Goal: Obtain resource: Download file/media

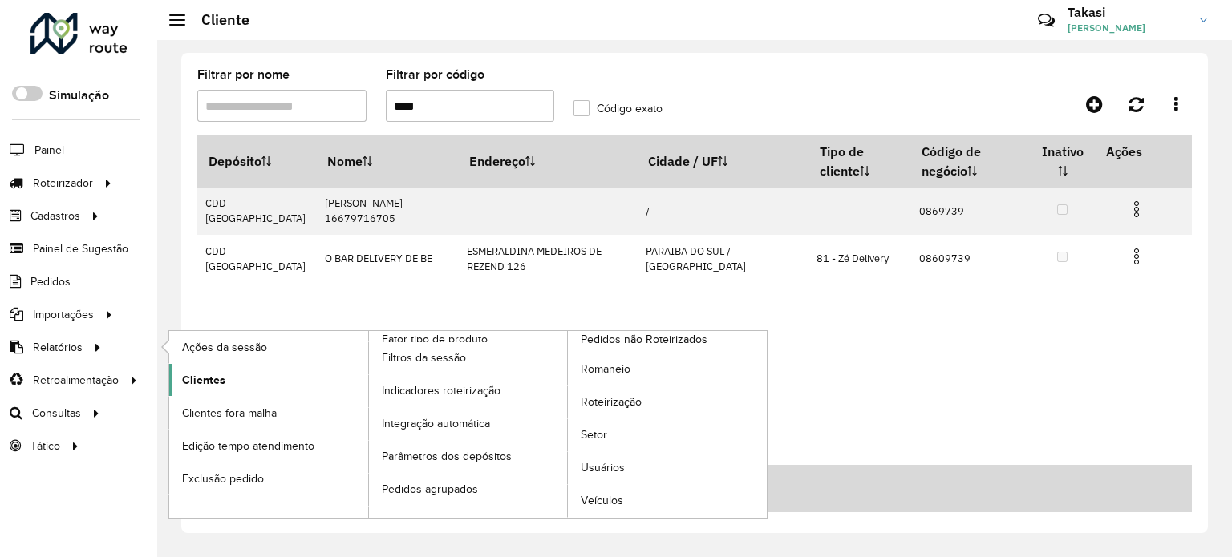
click at [212, 385] on span "Clientes" at bounding box center [203, 380] width 43 height 17
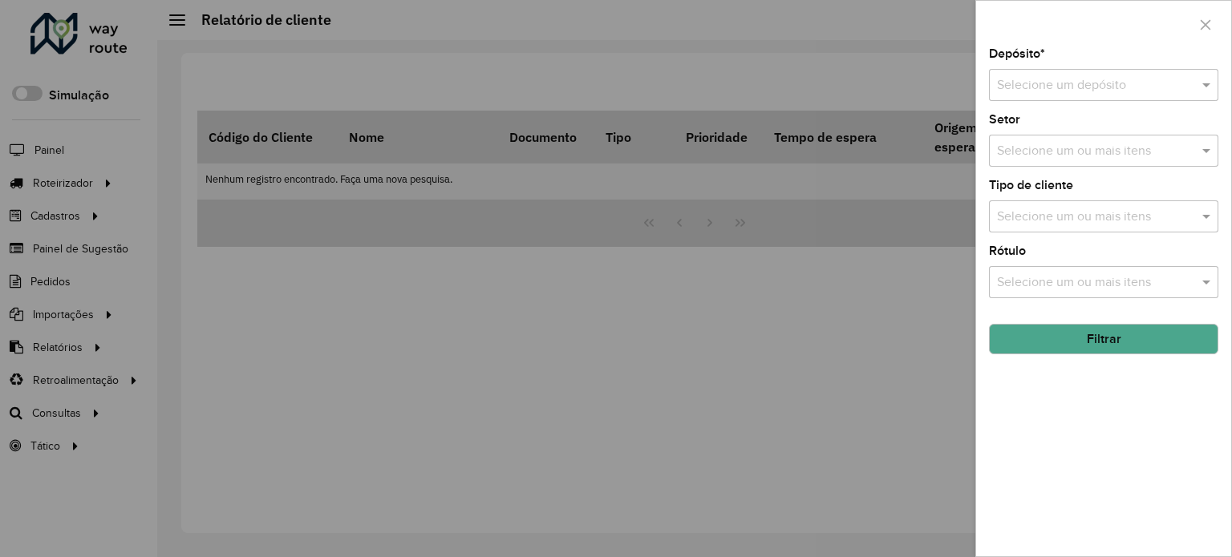
click at [1021, 95] on div "Selecione um depósito" at bounding box center [1103, 85] width 229 height 32
click at [1038, 131] on span "CDD [GEOGRAPHIC_DATA]" at bounding box center [1074, 131] width 156 height 14
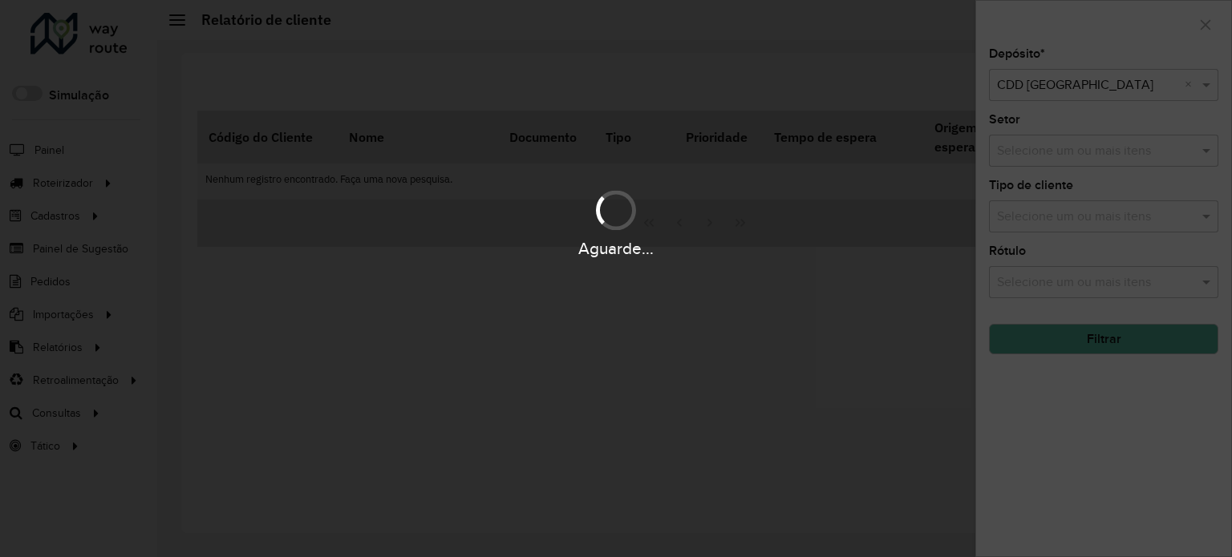
click at [1095, 153] on hb-app "Aguarde... Pop-up bloqueado! Seu navegador bloqueou automáticamente a abertura …" at bounding box center [616, 278] width 1232 height 557
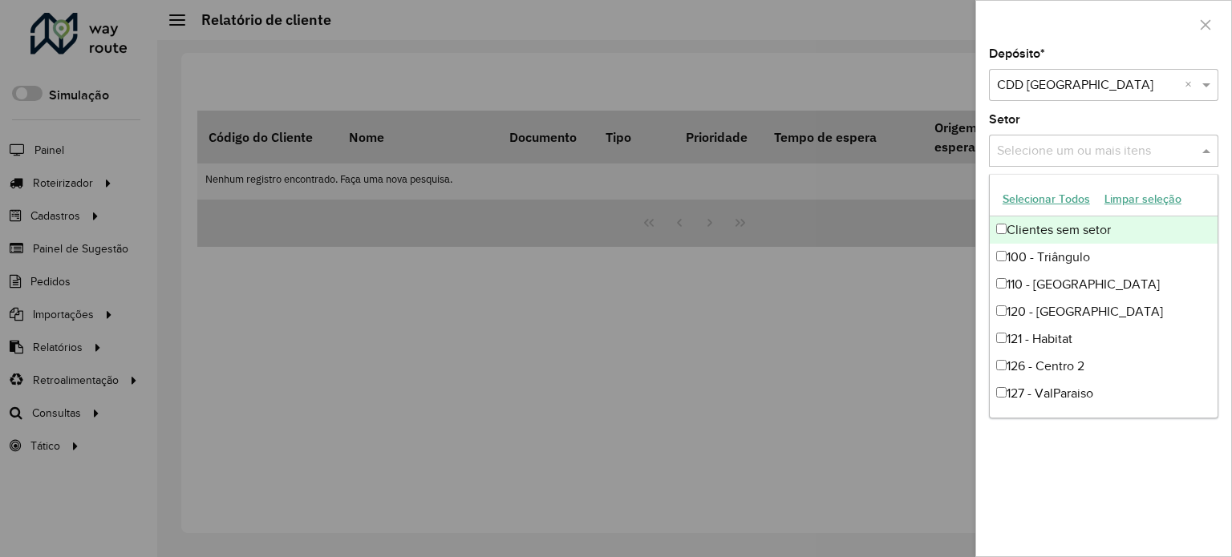
click at [1100, 146] on input "text" at bounding box center [1095, 151] width 205 height 19
click at [1116, 465] on div "Depósito * Selecione um depósito × CDD Petropolis × Setor Selecione um ou mais …" at bounding box center [1103, 302] width 255 height 508
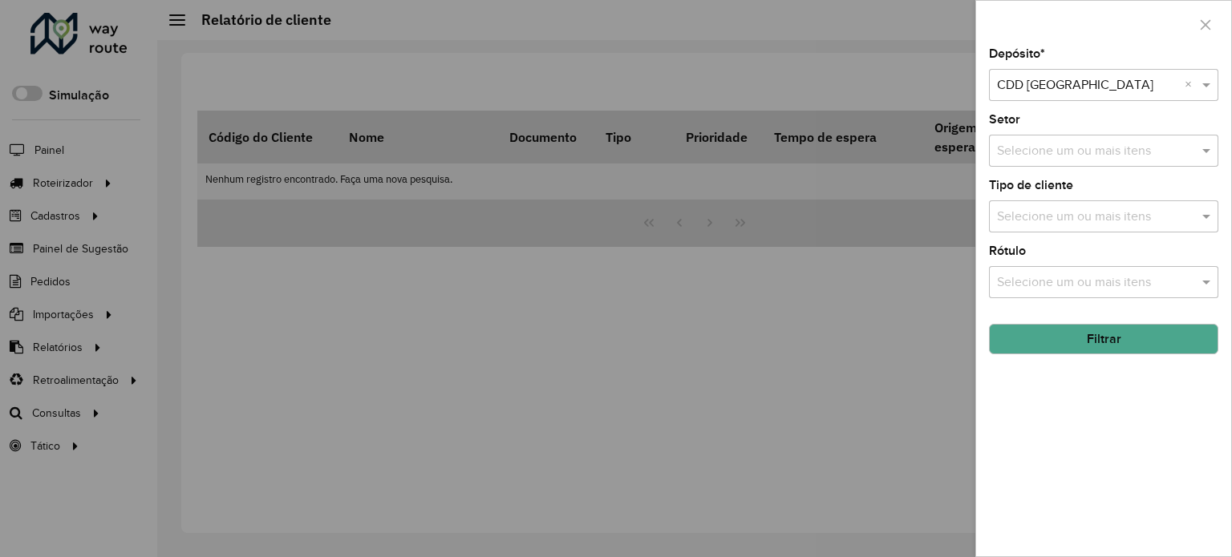
click at [645, 358] on div at bounding box center [616, 278] width 1232 height 557
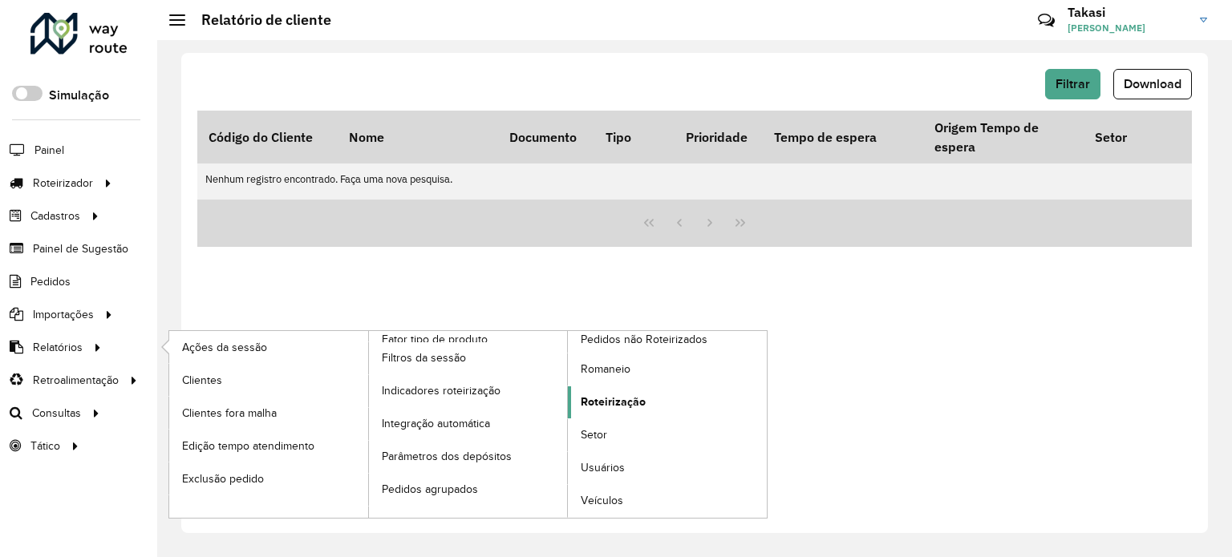
click at [641, 401] on span "Roteirização" at bounding box center [613, 402] width 65 height 17
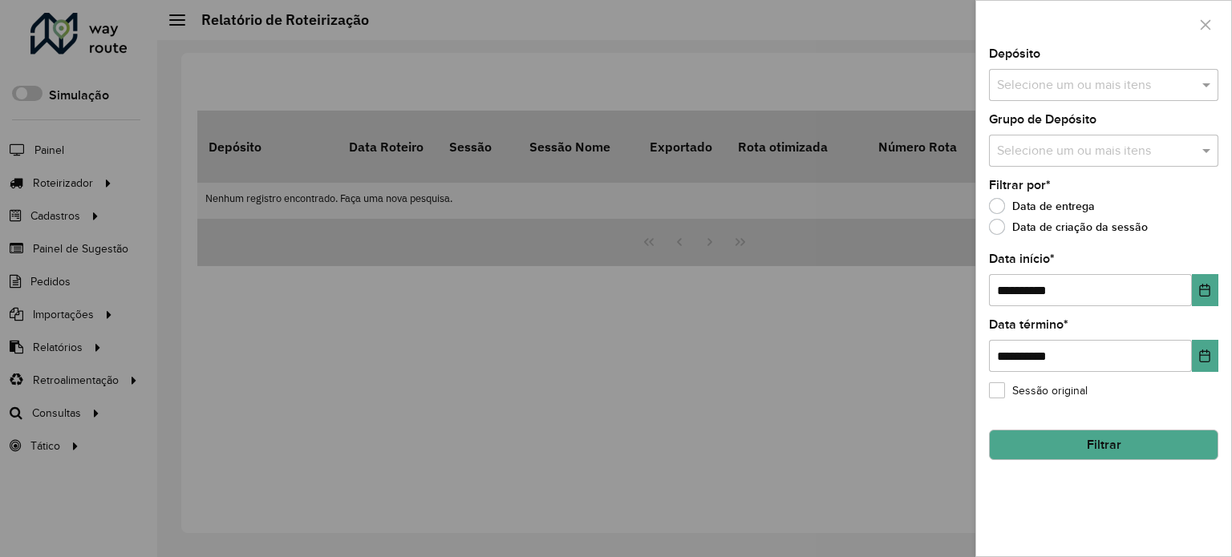
click at [1161, 85] on input "text" at bounding box center [1095, 85] width 205 height 19
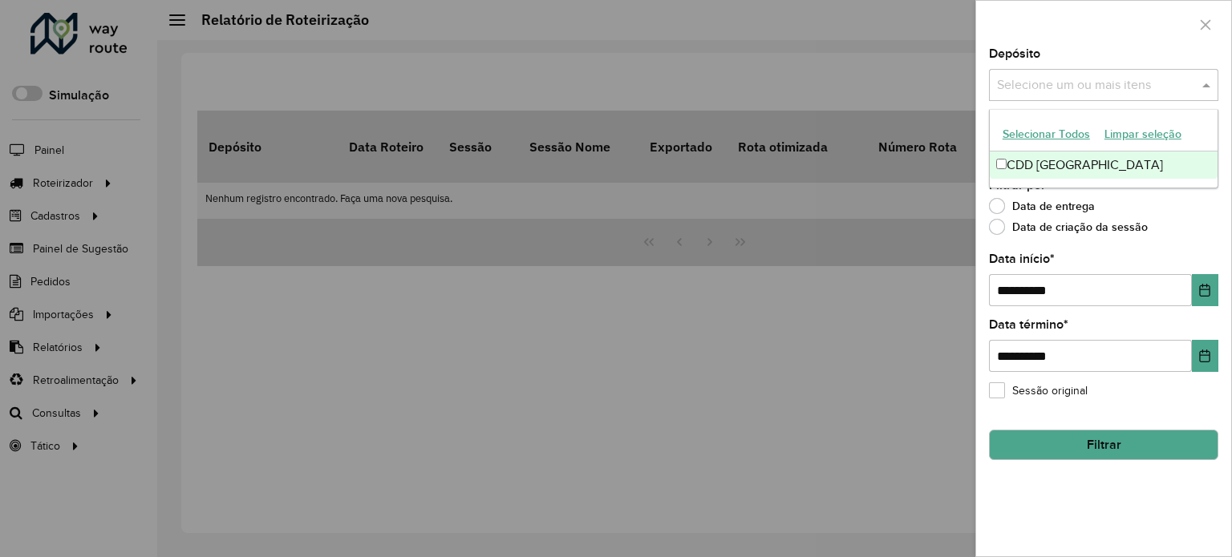
click at [1065, 162] on div "CDD [GEOGRAPHIC_DATA]" at bounding box center [1103, 165] width 228 height 27
click at [869, 333] on div at bounding box center [616, 278] width 1232 height 557
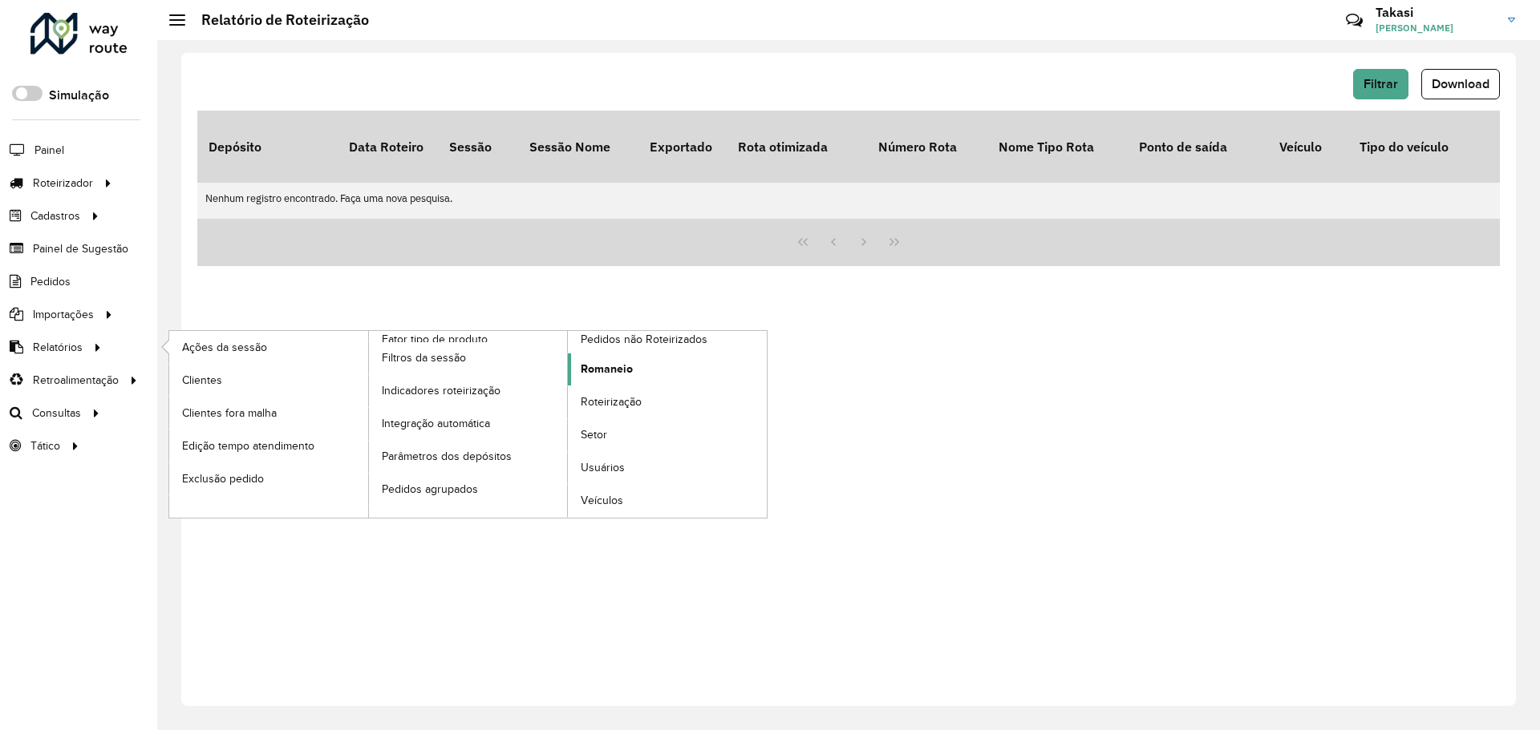
click at [632, 366] on span "Romaneio" at bounding box center [607, 369] width 52 height 17
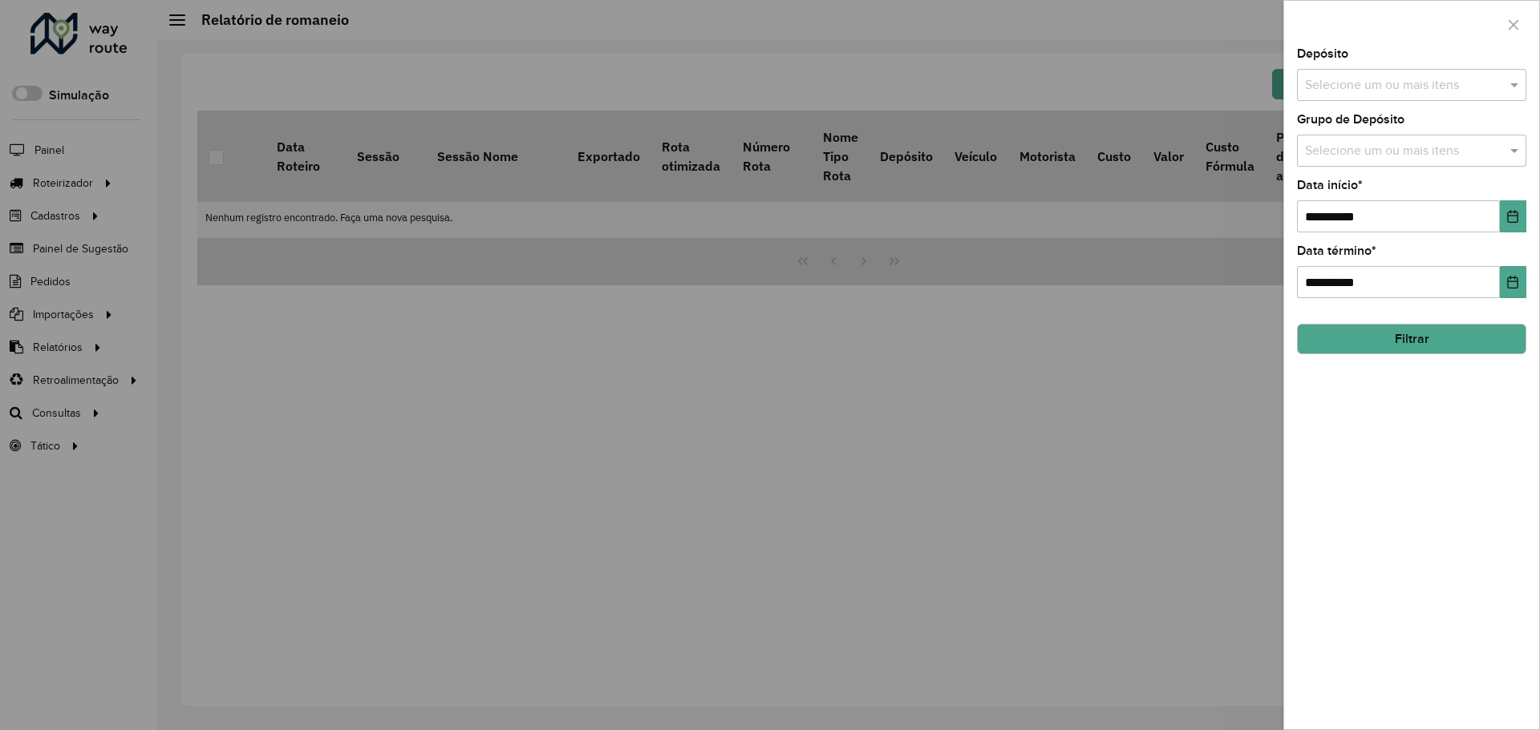
click at [1231, 83] on input "text" at bounding box center [1403, 85] width 205 height 19
click at [1231, 160] on div "CDD [GEOGRAPHIC_DATA]" at bounding box center [1411, 165] width 228 height 27
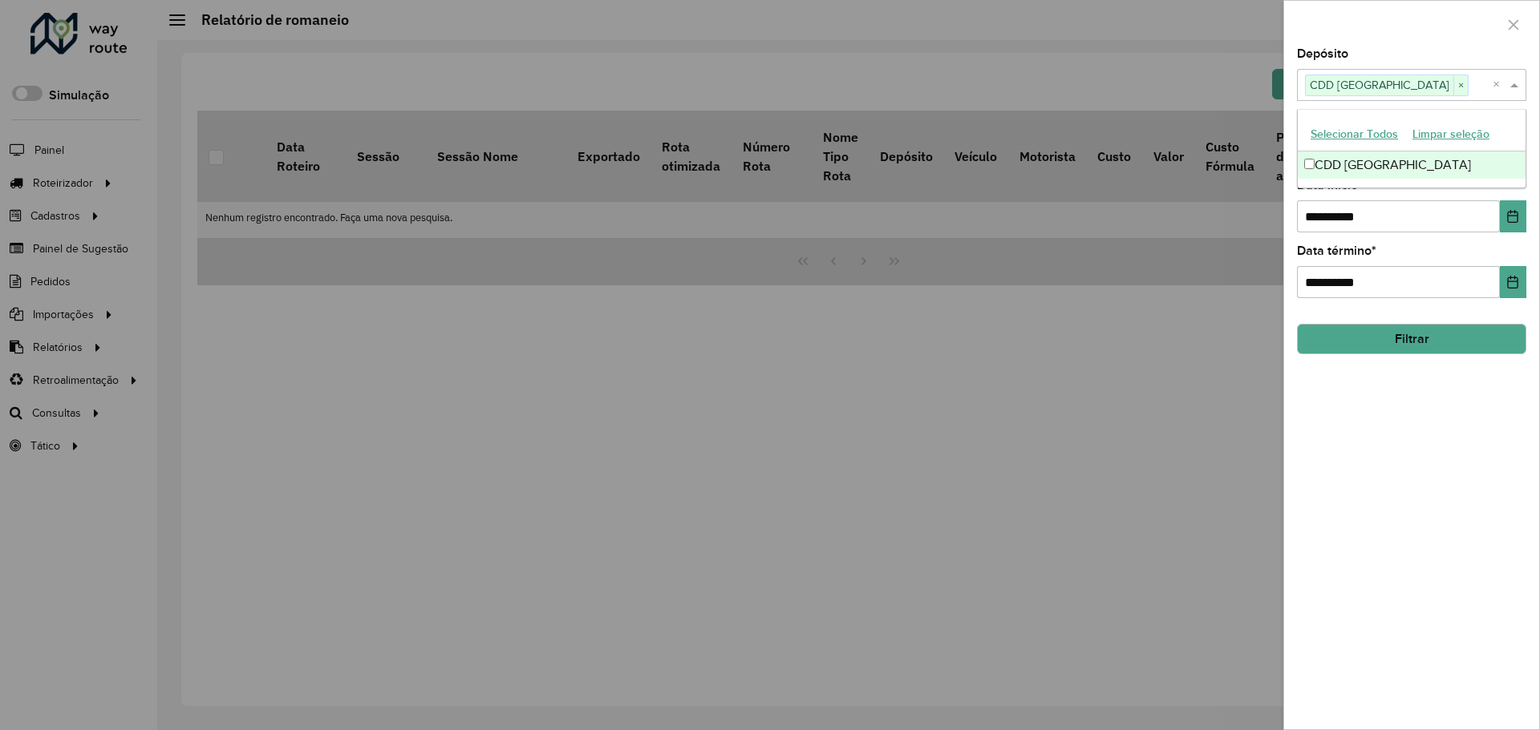
click at [1231, 427] on div "**********" at bounding box center [1411, 389] width 255 height 682
click at [1231, 152] on input "text" at bounding box center [1403, 151] width 205 height 19
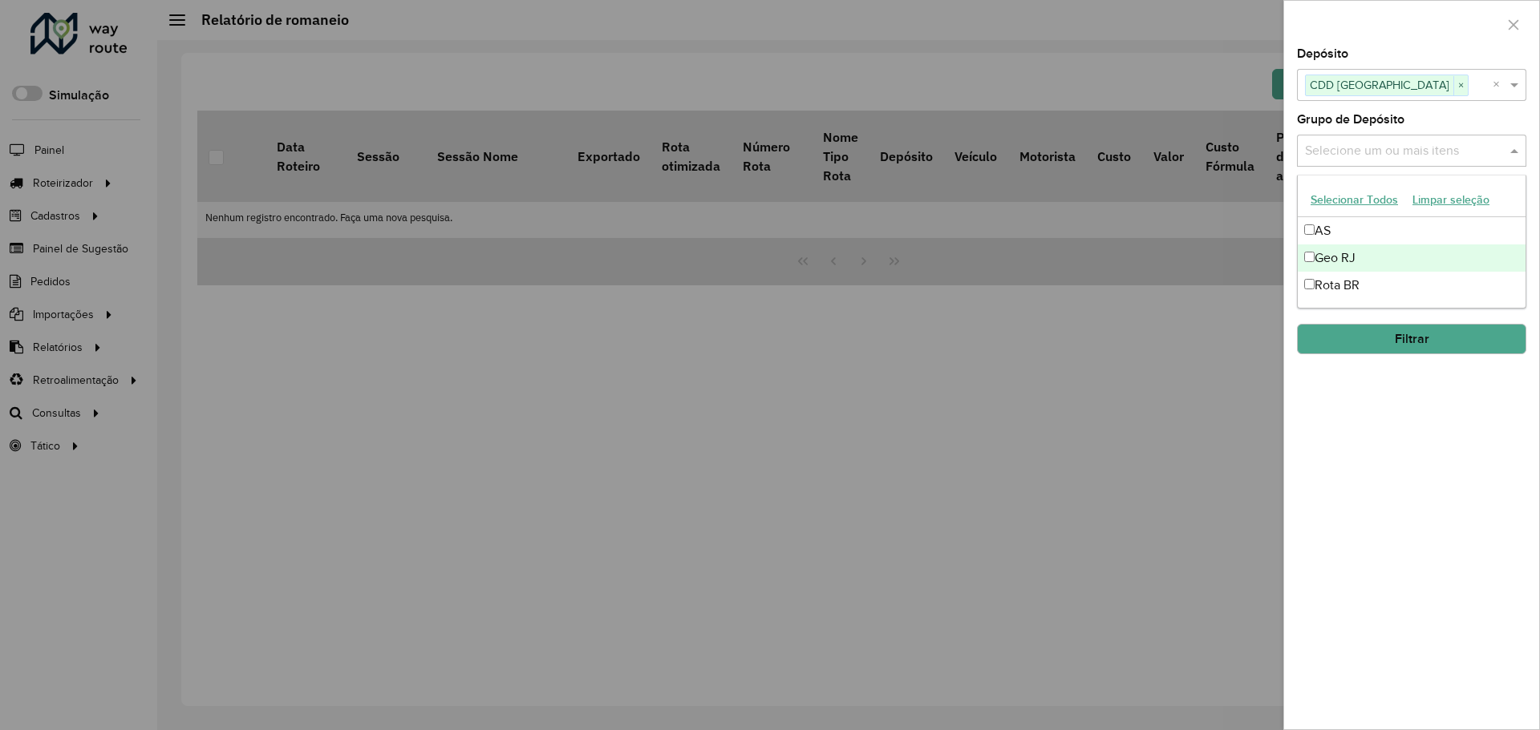
click at [1231, 257] on div "Geo RJ" at bounding box center [1411, 258] width 228 height 27
click at [1231, 455] on div "**********" at bounding box center [1411, 389] width 255 height 682
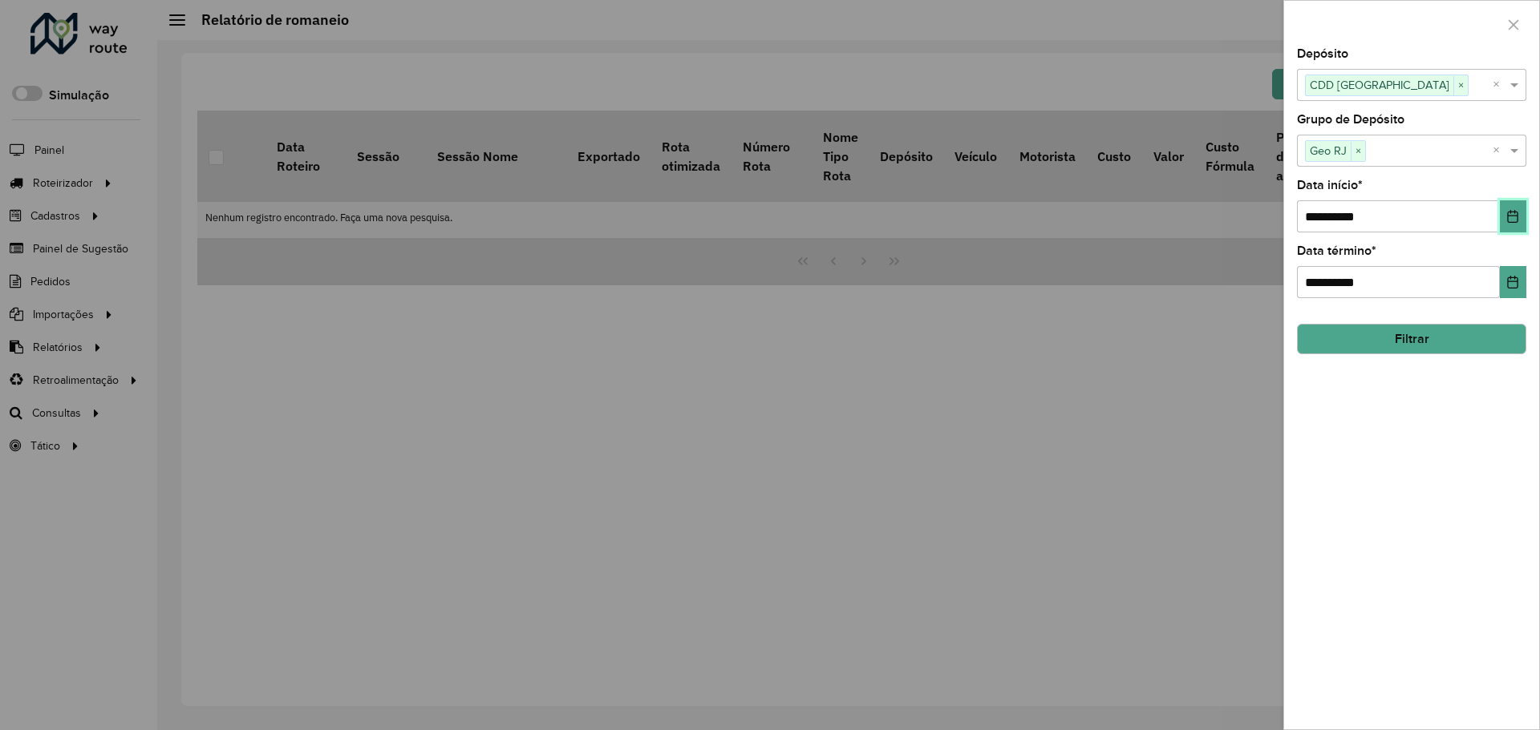
click at [1231, 217] on icon "Choose Date" at bounding box center [1513, 216] width 10 height 13
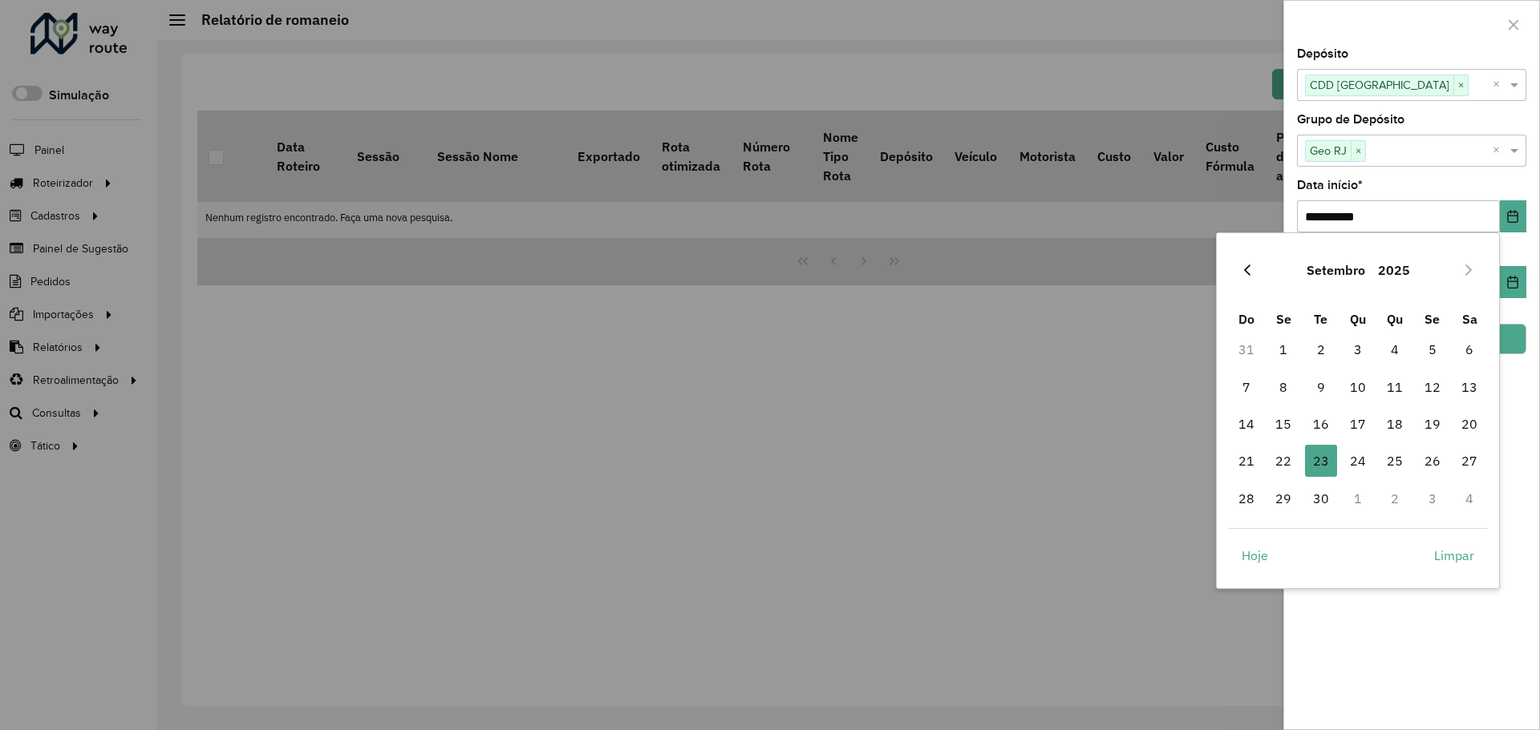
click at [1231, 270] on icon "Previous Month" at bounding box center [1246, 270] width 13 height 13
click at [1231, 344] on span "1" at bounding box center [1432, 350] width 32 height 32
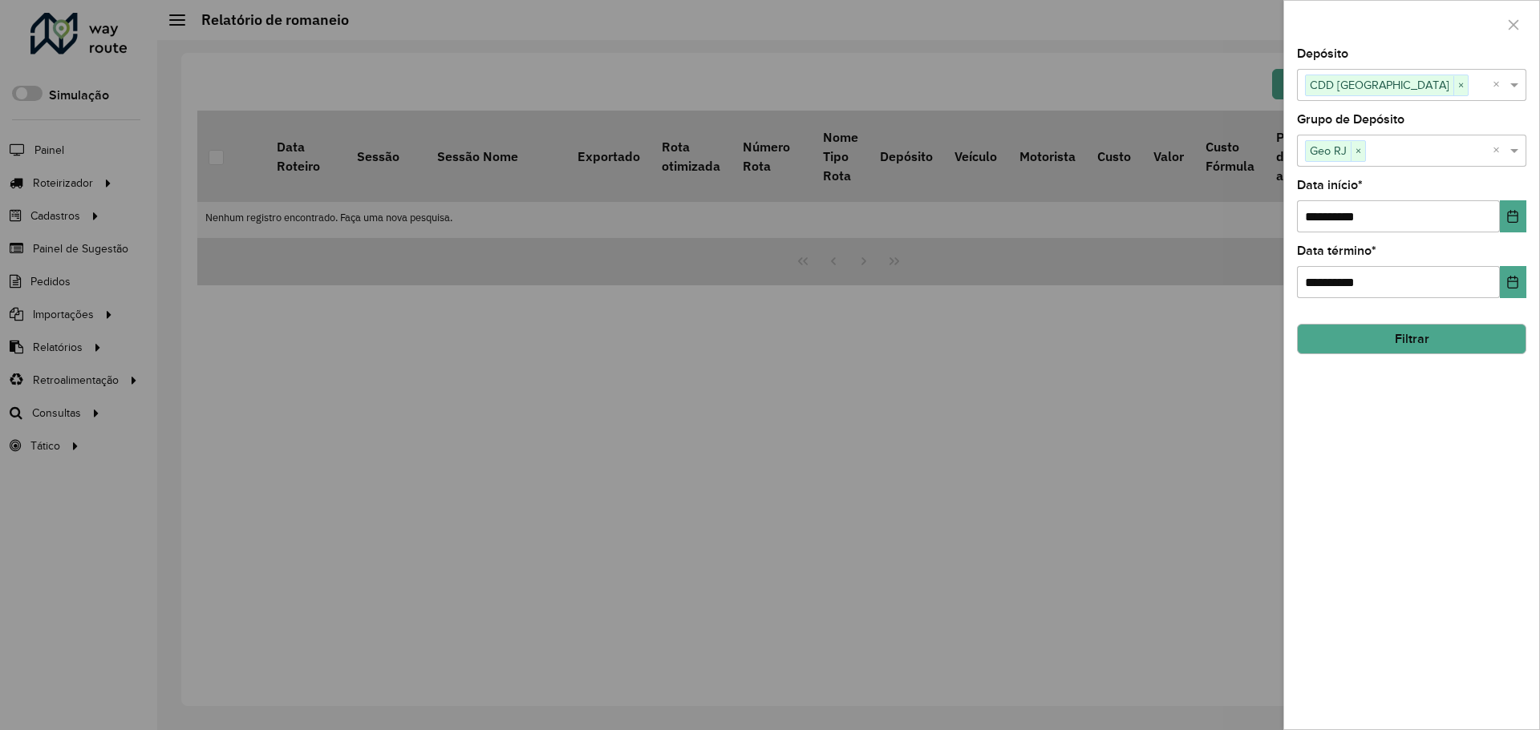
click at [1231, 342] on button "Filtrar" at bounding box center [1411, 339] width 229 height 30
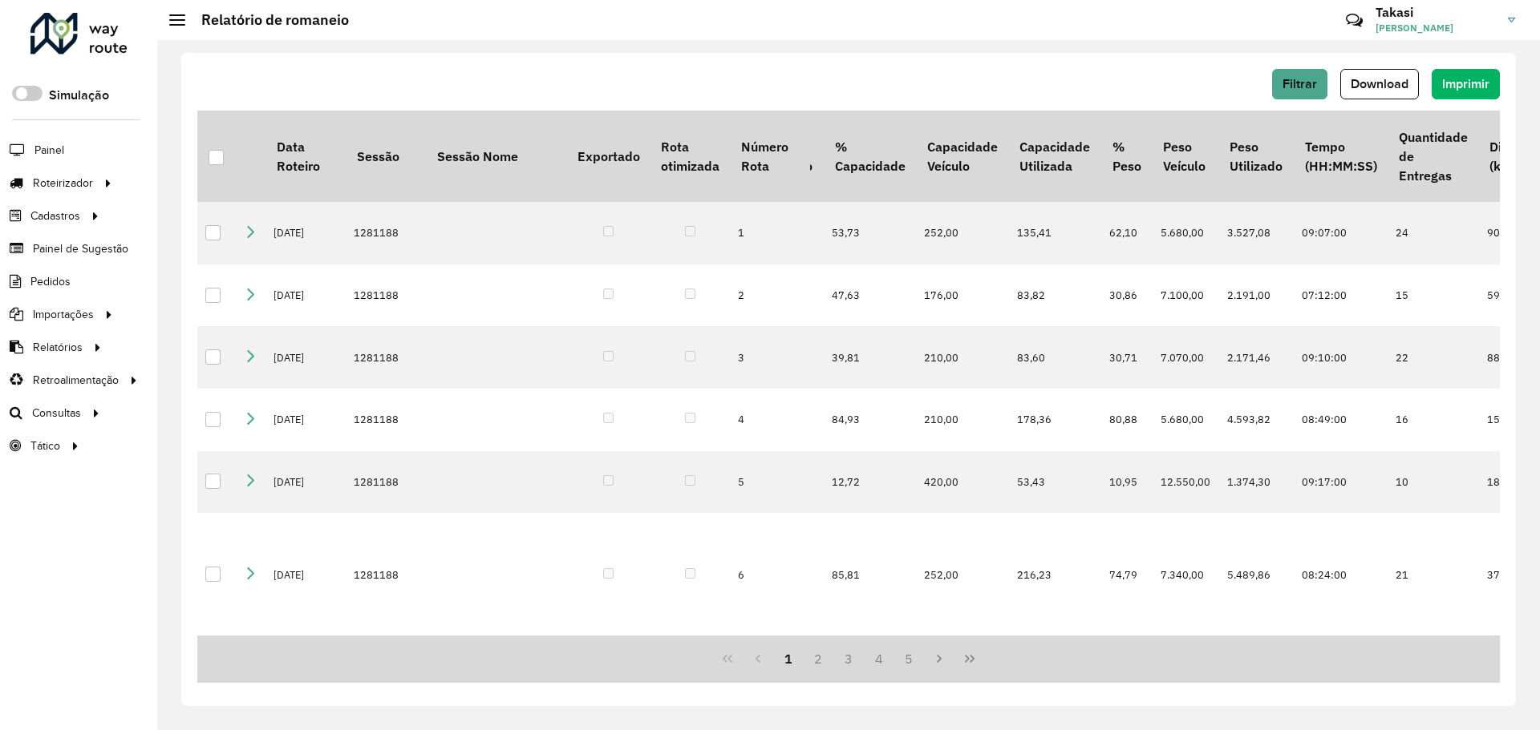
scroll to position [0, 1168]
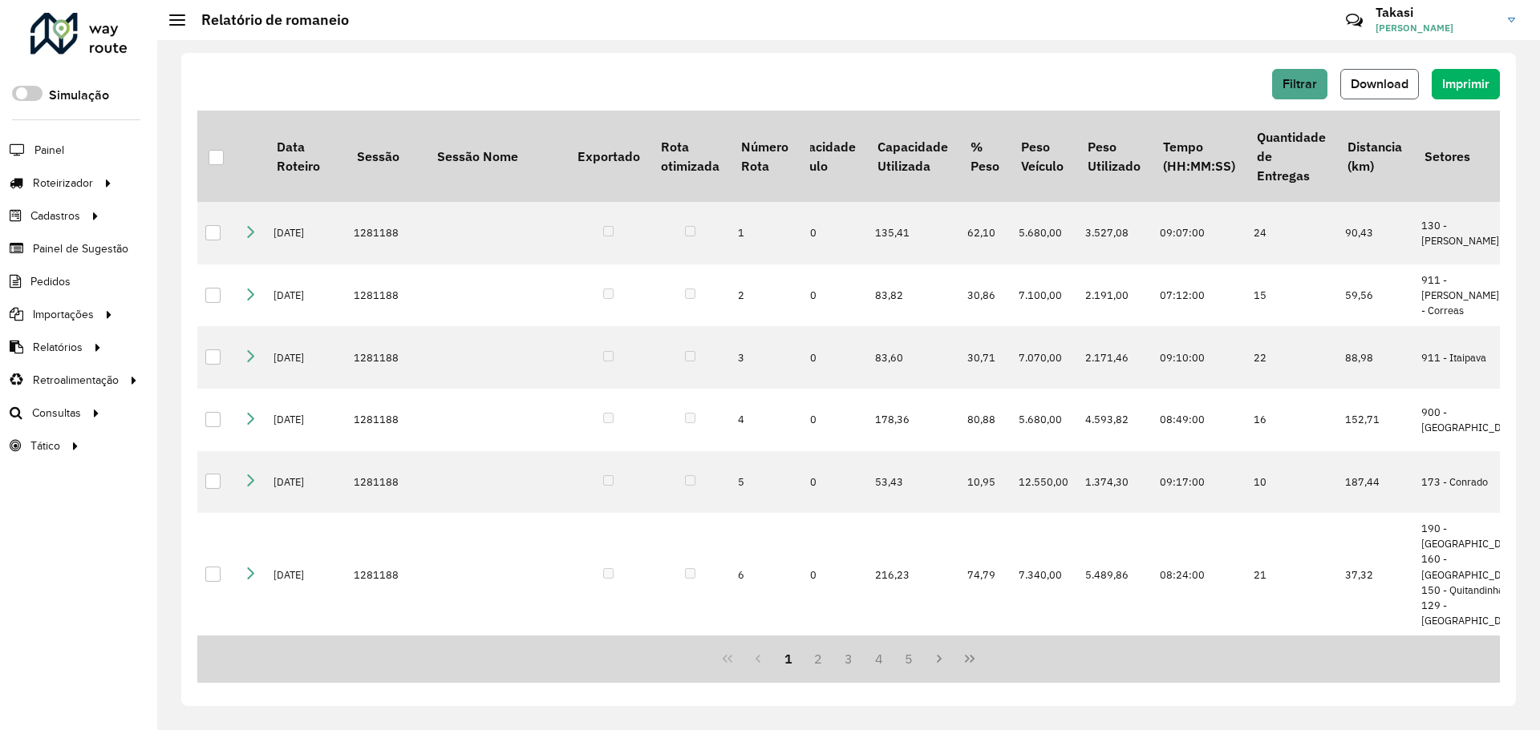
click at [1231, 78] on span "Download" at bounding box center [1379, 84] width 58 height 14
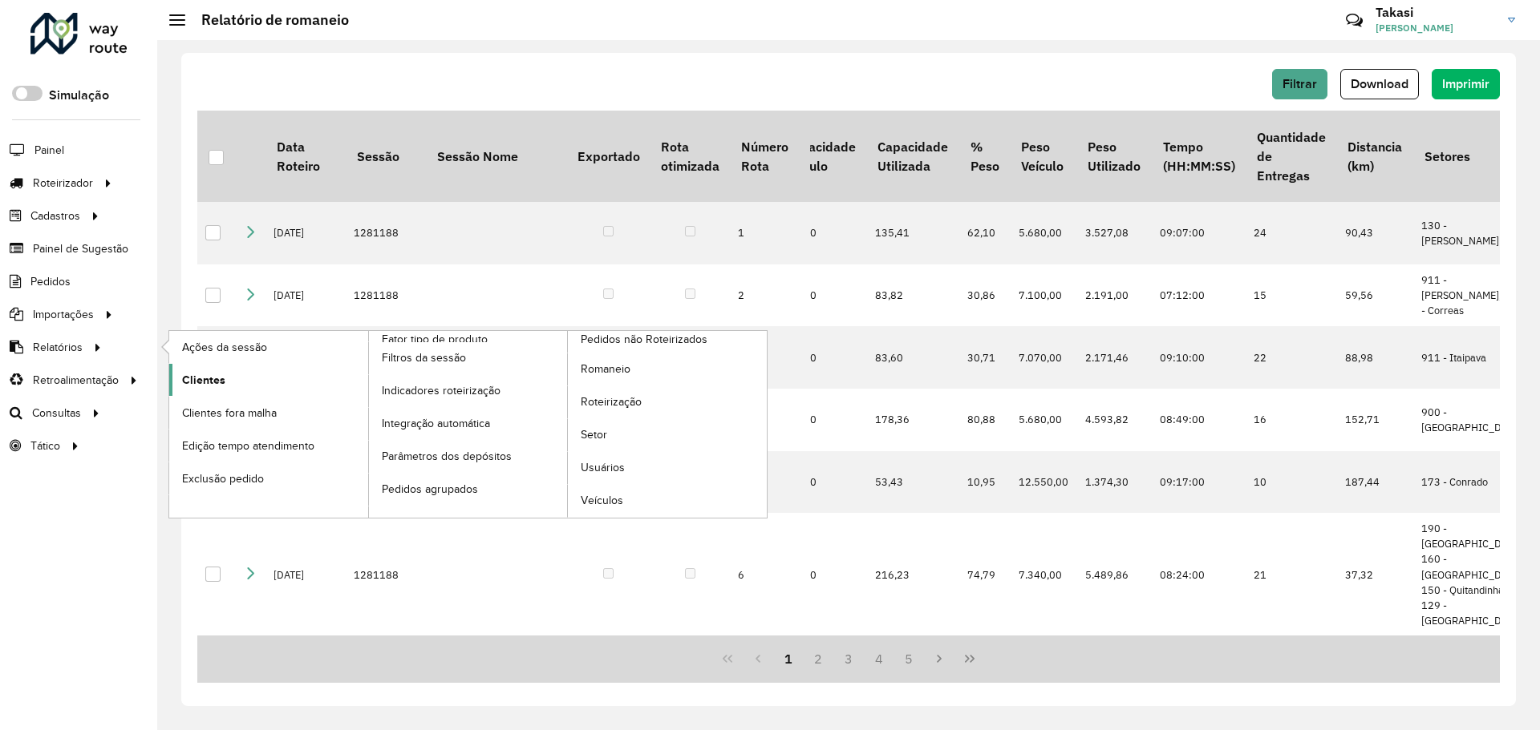
click at [180, 373] on link "Clientes" at bounding box center [268, 380] width 199 height 32
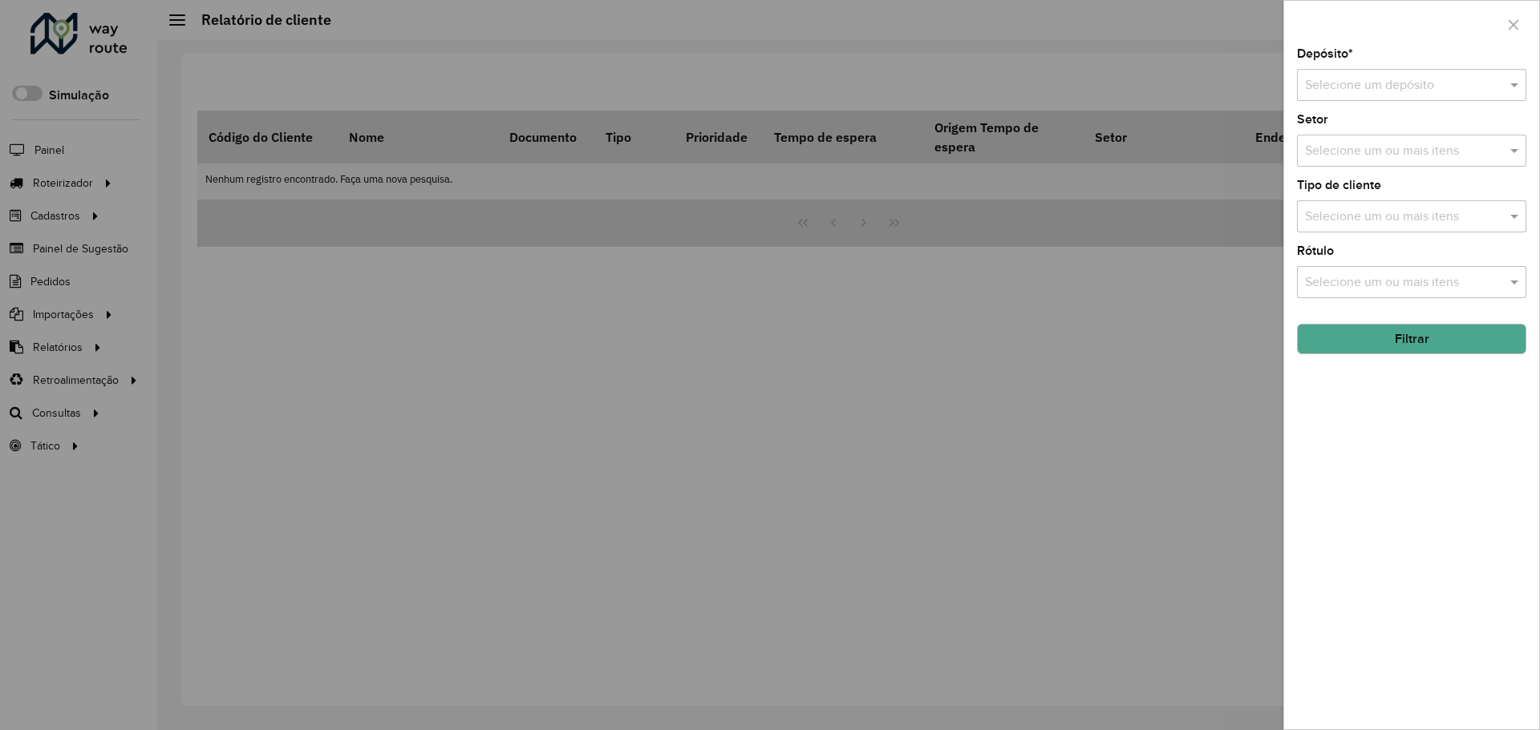
click at [1231, 70] on div "Selecione um depósito" at bounding box center [1411, 85] width 229 height 32
click at [1231, 135] on span "CDD [GEOGRAPHIC_DATA]" at bounding box center [1382, 131] width 156 height 14
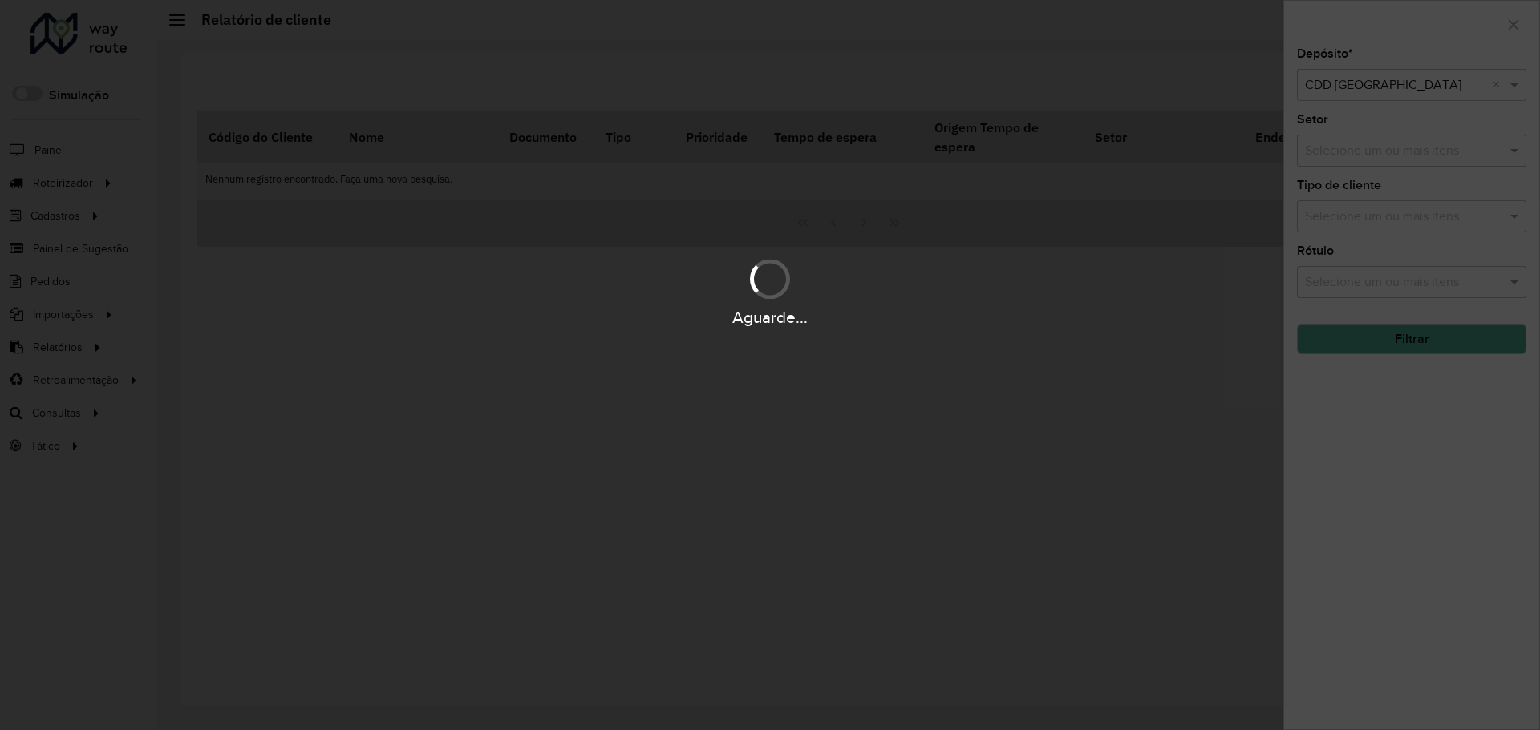
drag, startPoint x: 1366, startPoint y: 454, endPoint x: 1375, endPoint y: 403, distance: 51.3
click at [1231, 454] on div "Aguarde..." at bounding box center [770, 365] width 1540 height 730
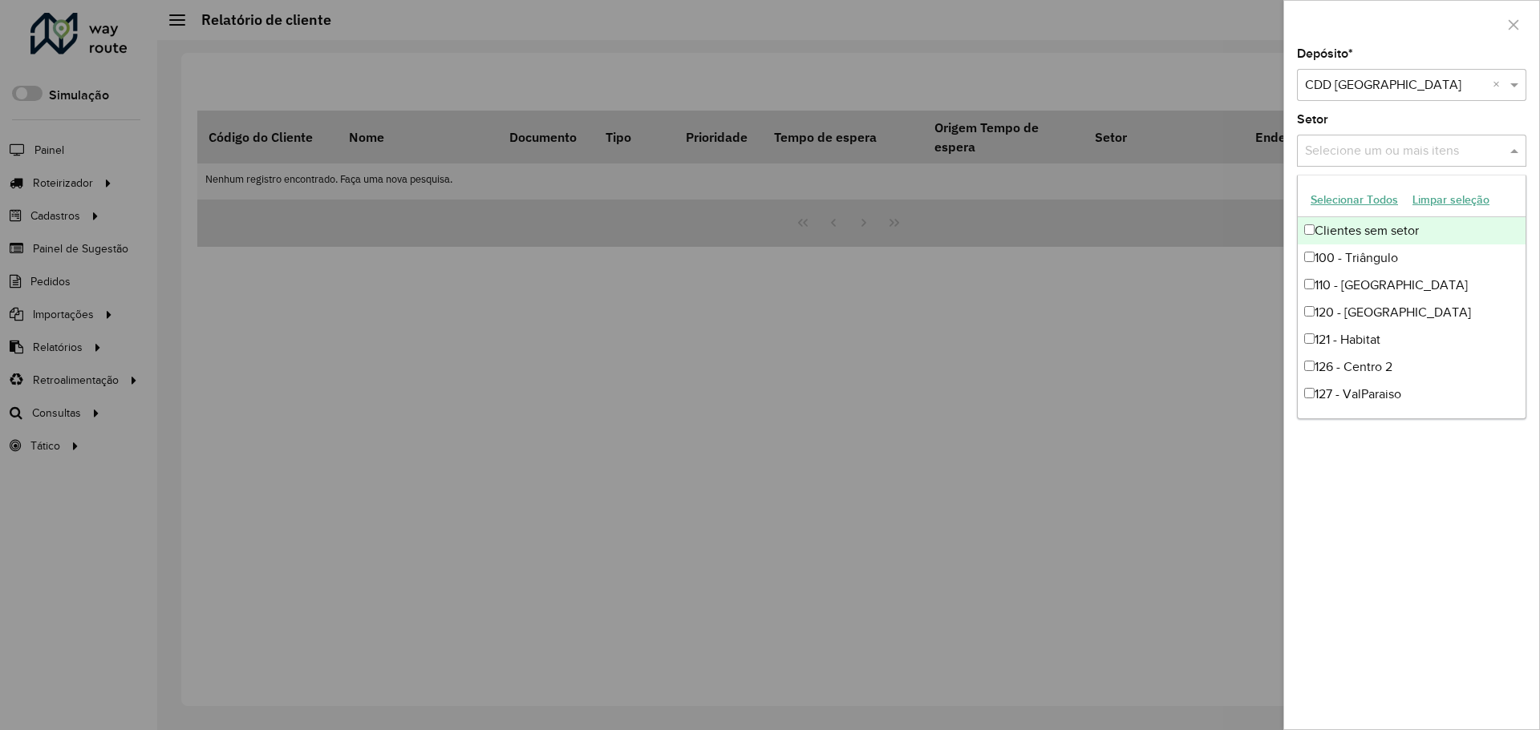
click at [1231, 162] on div "Selecione um ou mais itens" at bounding box center [1411, 151] width 229 height 32
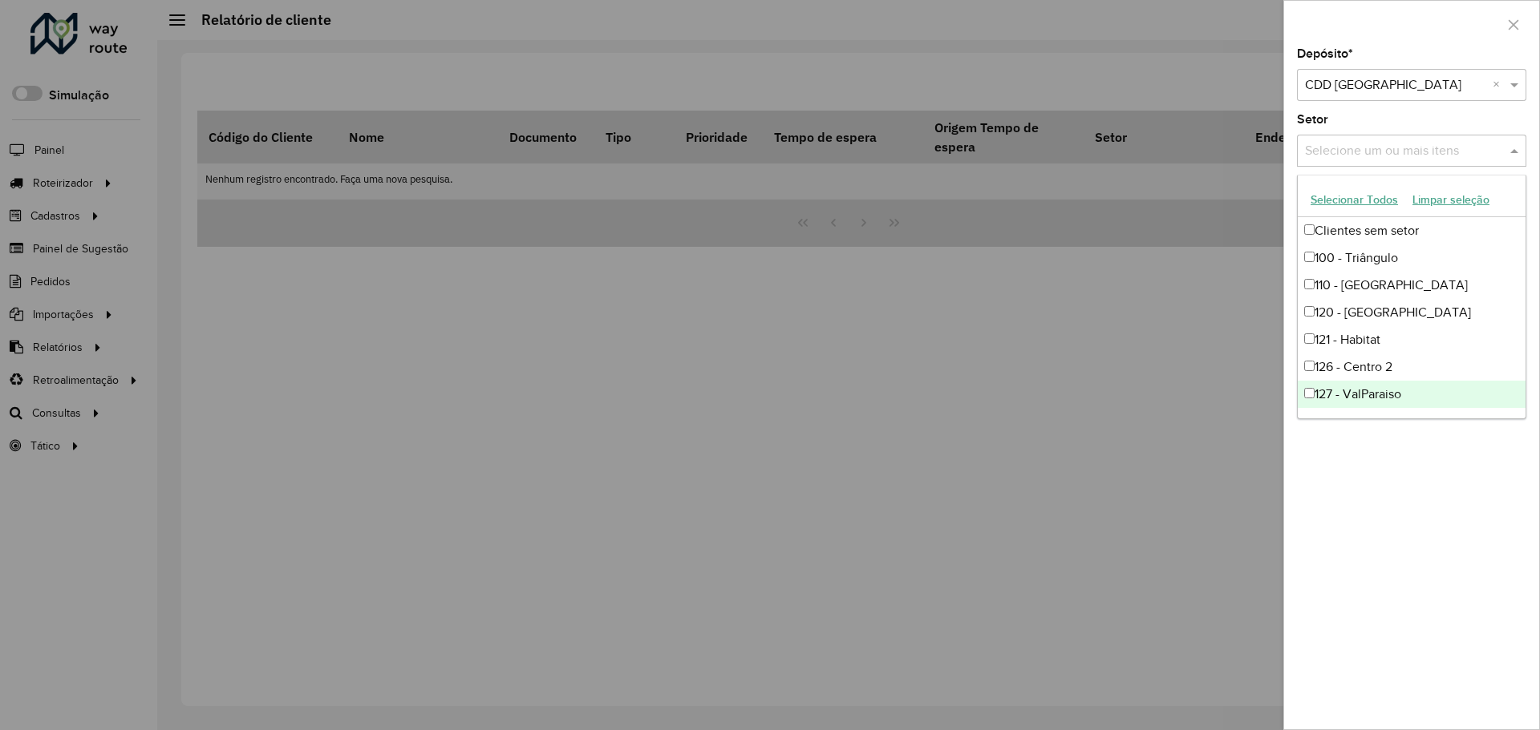
click at [1231, 505] on div "Depósito * Selecione um depósito × CDD Petropolis × Setor Selecione um ou mais …" at bounding box center [1411, 389] width 255 height 682
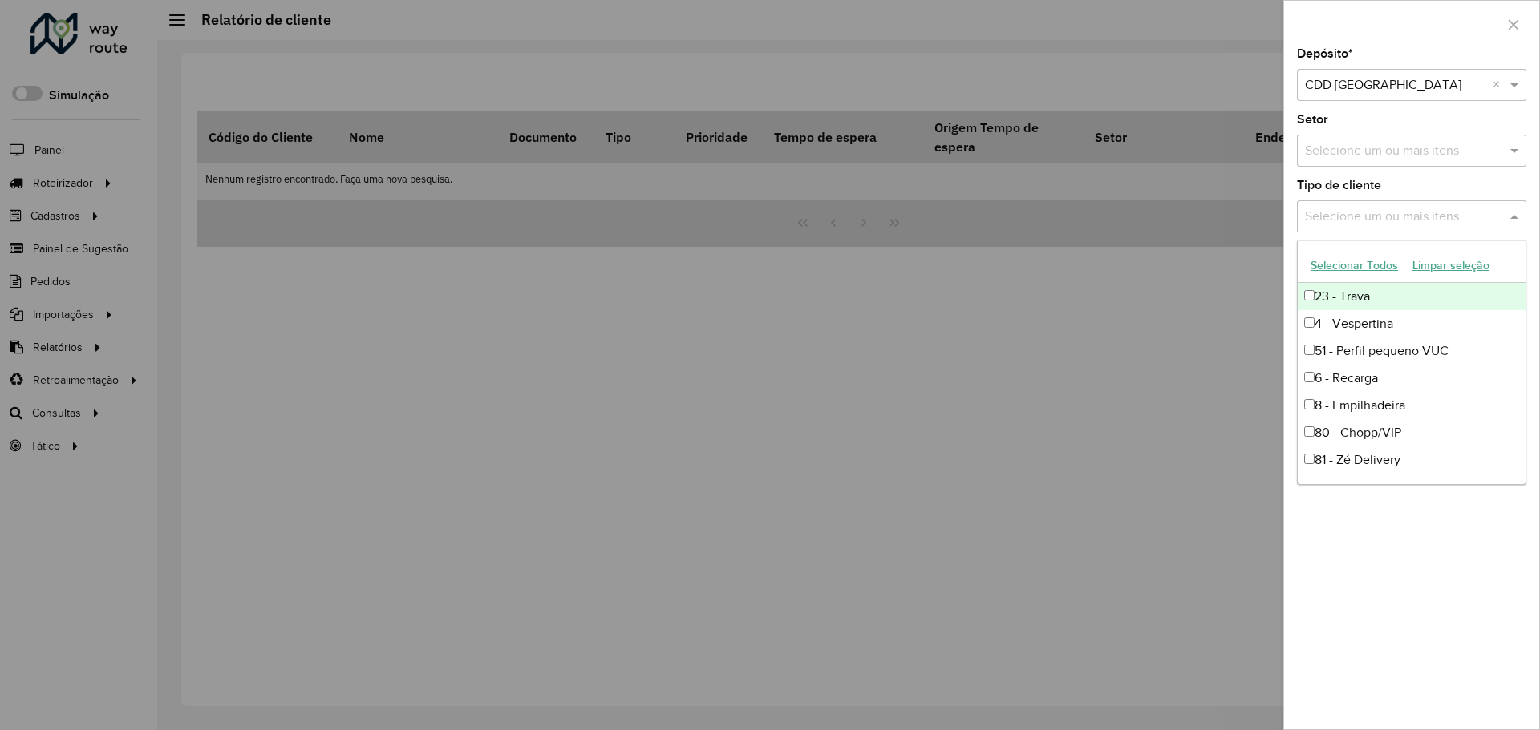
click at [1231, 220] on input "text" at bounding box center [1403, 217] width 205 height 19
drag, startPoint x: 1402, startPoint y: 516, endPoint x: 1424, endPoint y: 411, distance: 107.4
click at [1231, 516] on div "Depósito * Selecione um depósito × CDD Petropolis × Setor Selecione um ou mais …" at bounding box center [1411, 389] width 255 height 682
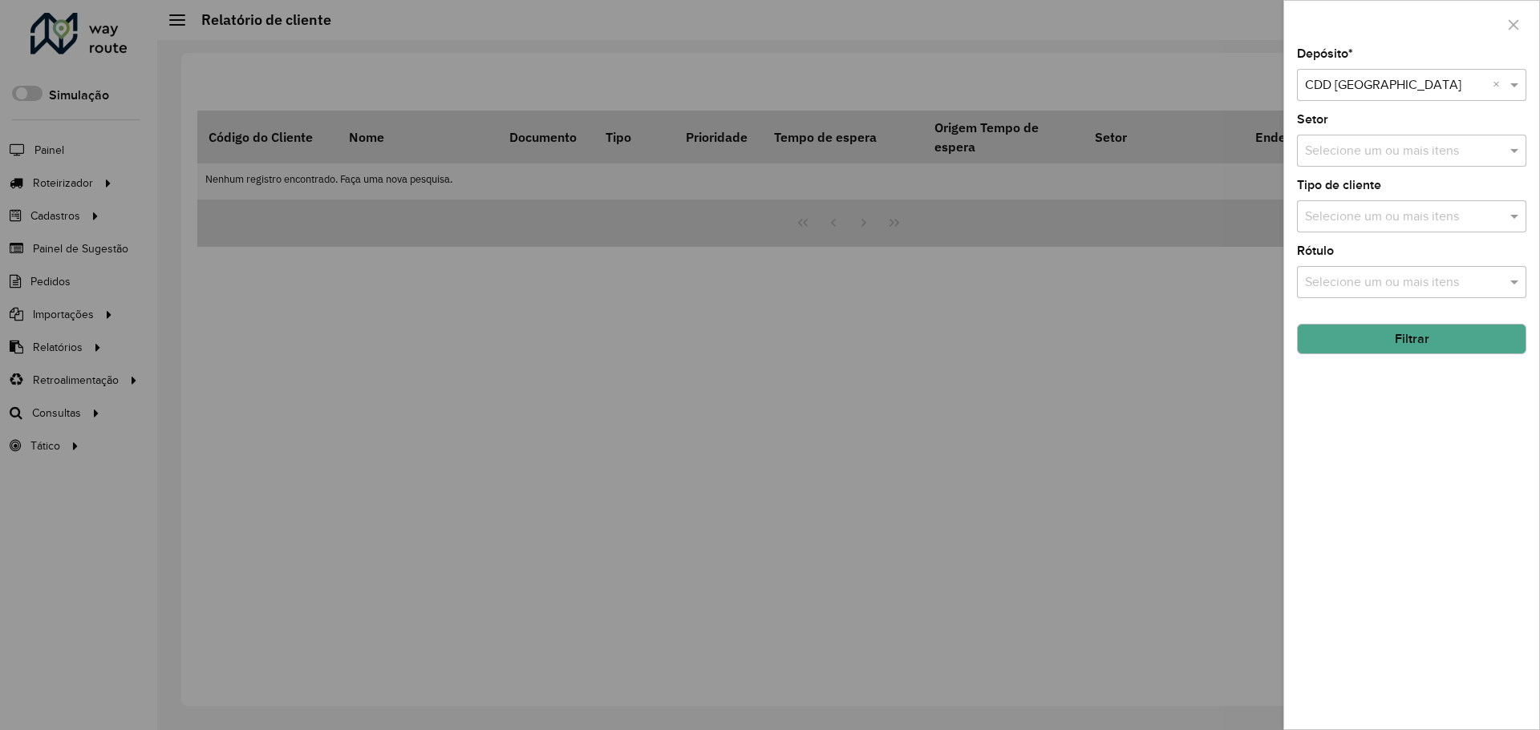
click at [1231, 336] on button "Filtrar" at bounding box center [1411, 339] width 229 height 30
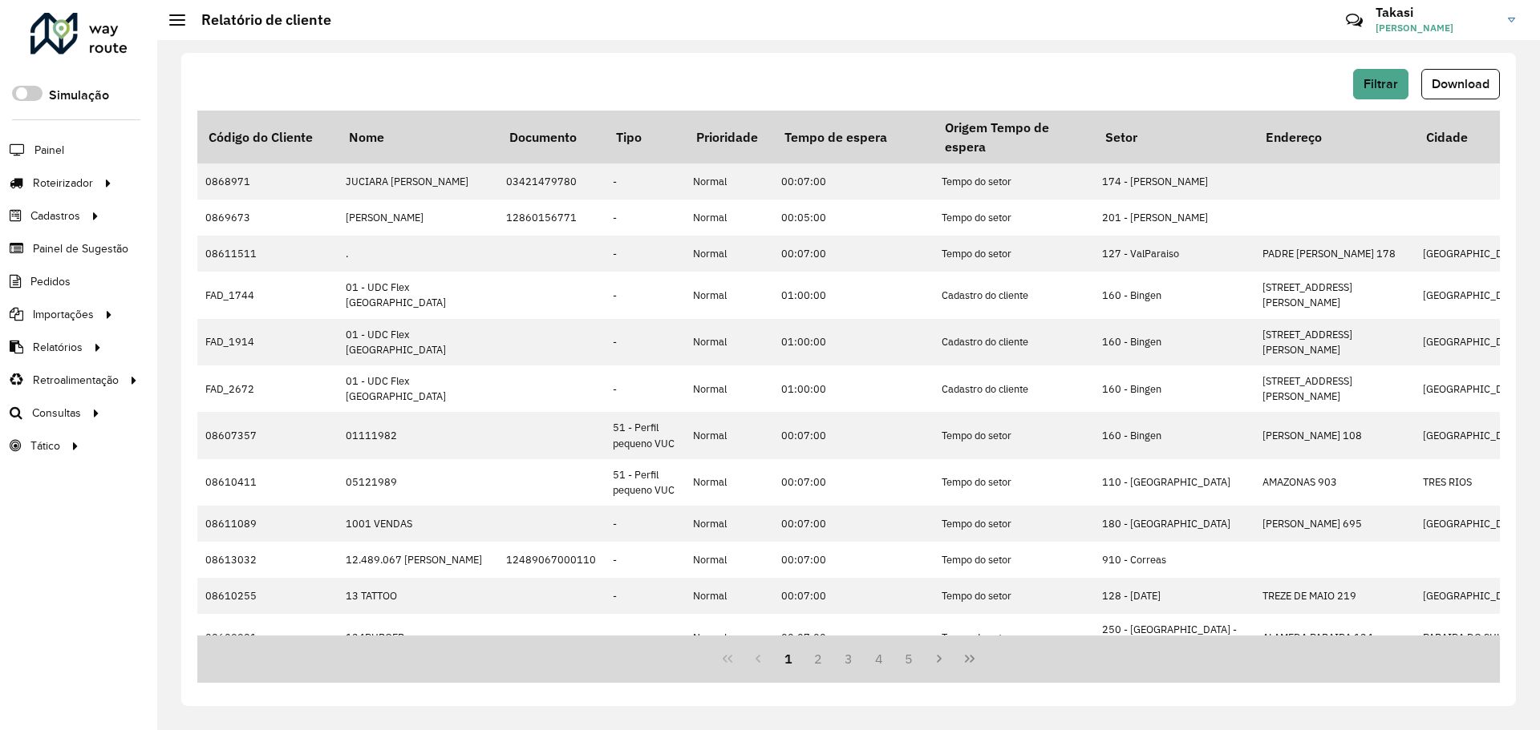
click at [1231, 81] on span "Download" at bounding box center [1460, 84] width 58 height 14
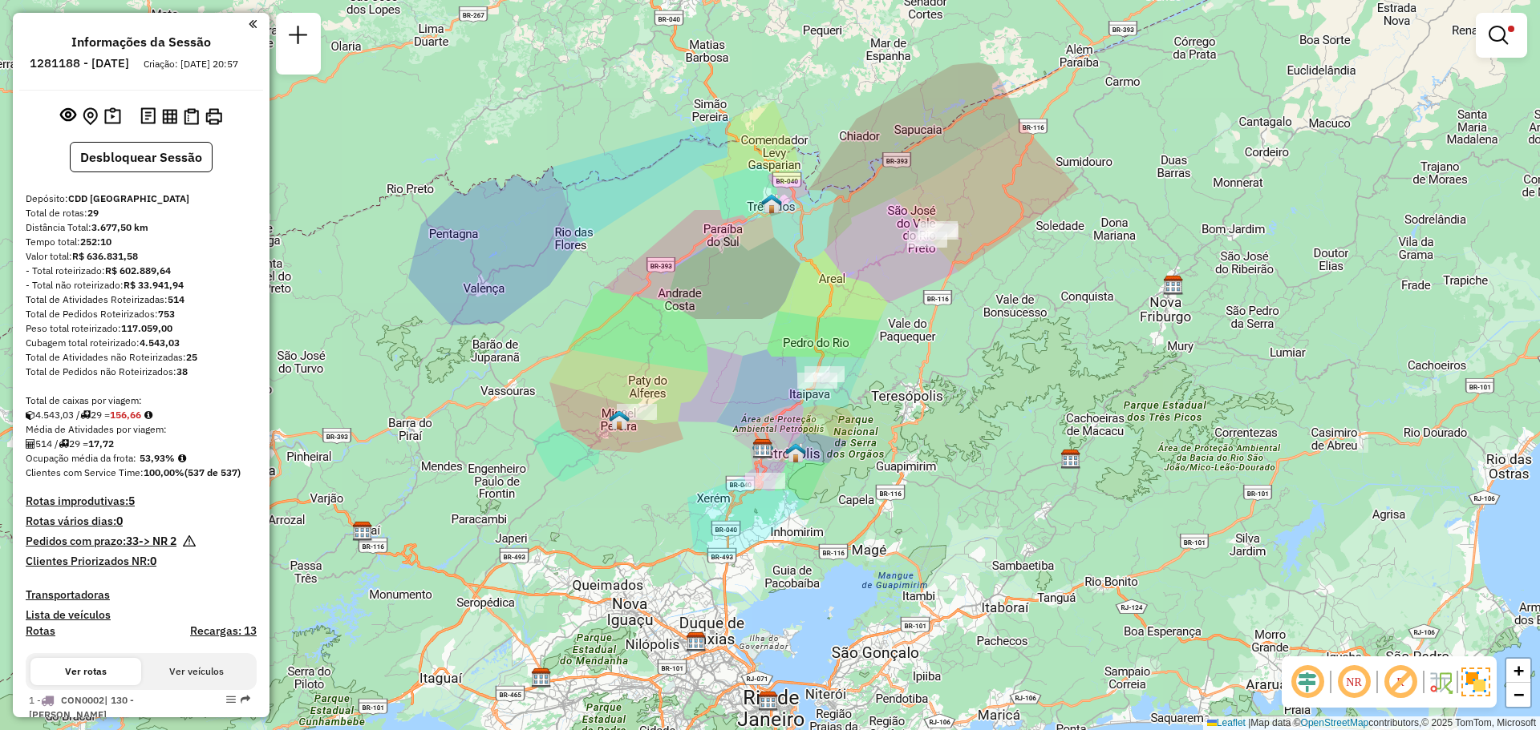
scroll to position [2928, 0]
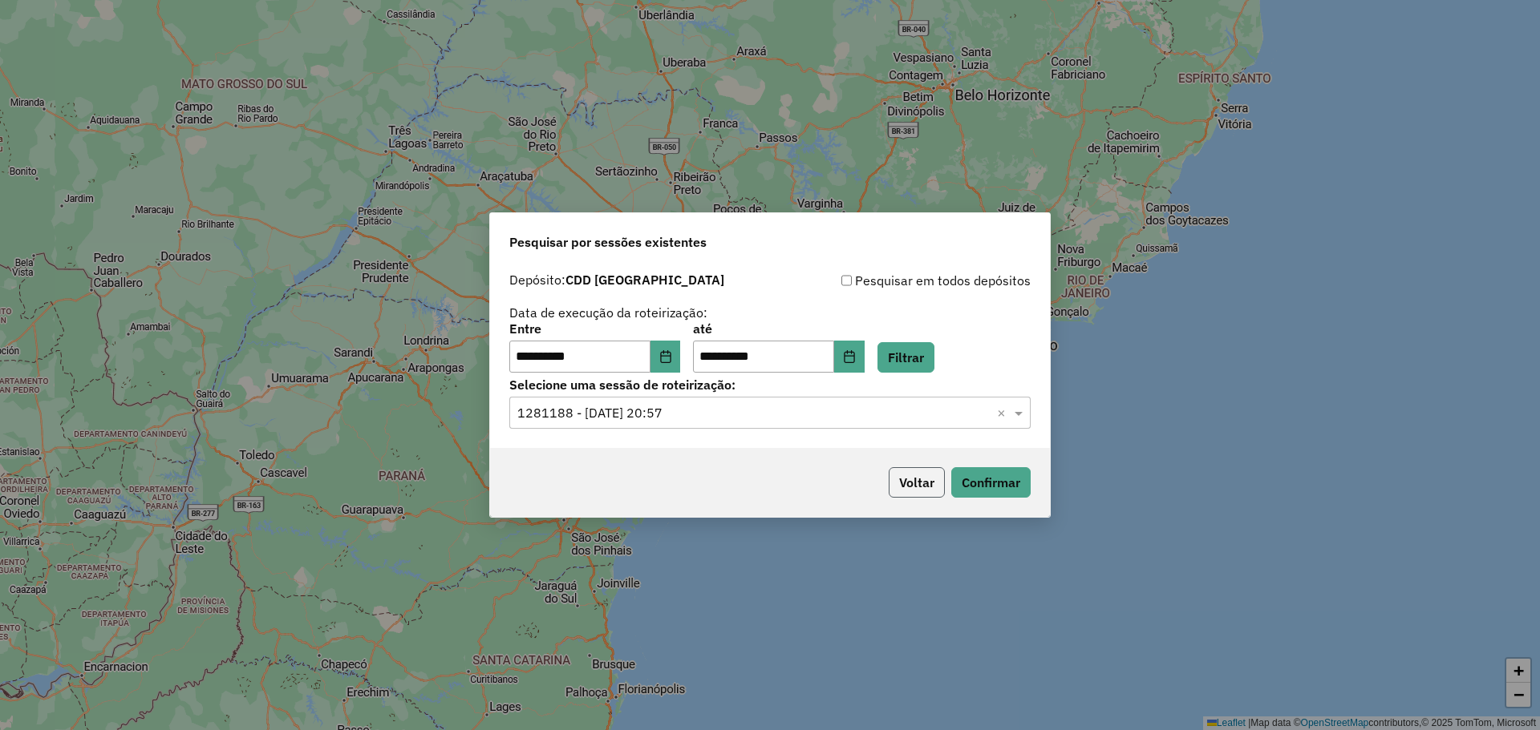
click at [900, 482] on button "Voltar" at bounding box center [916, 482] width 56 height 30
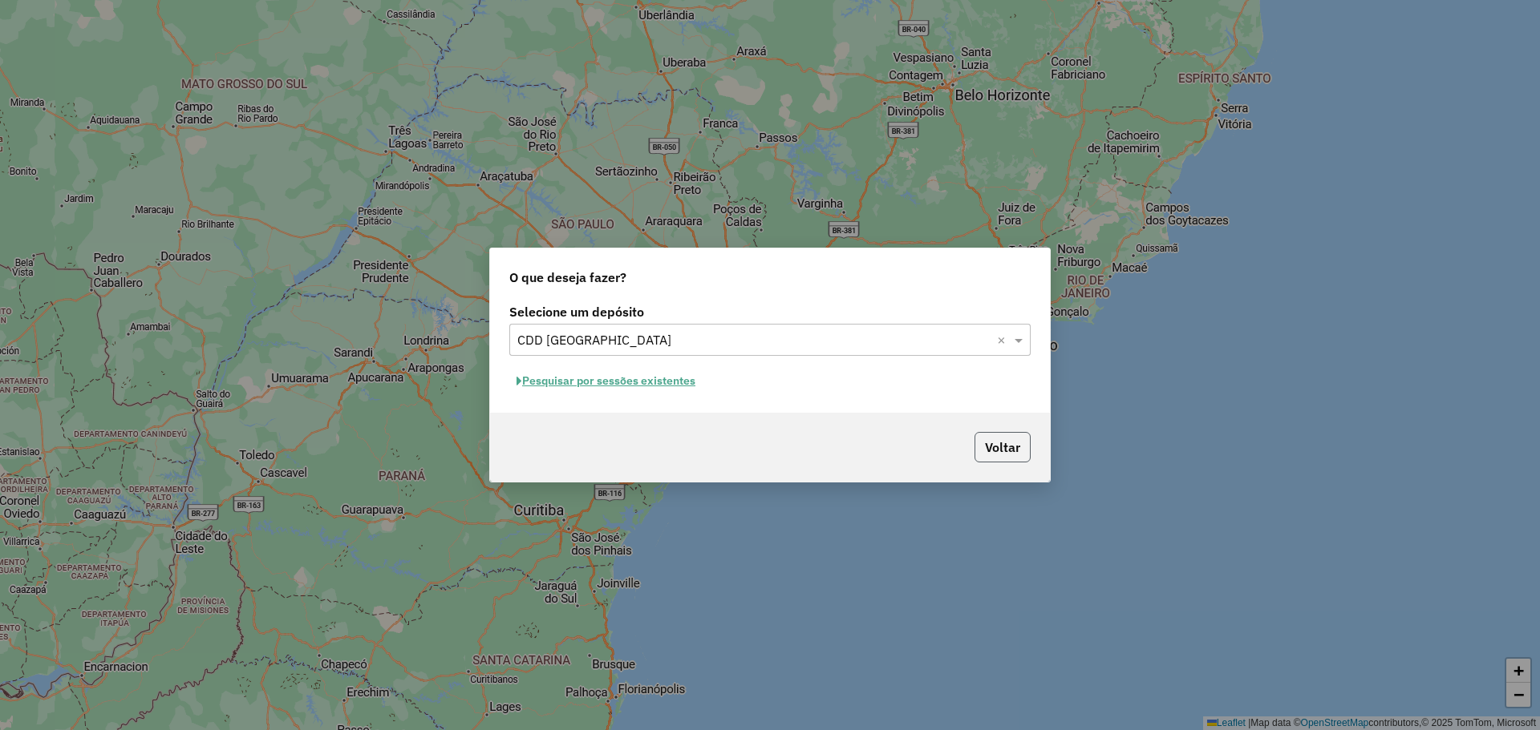
click at [1024, 443] on button "Voltar" at bounding box center [1002, 447] width 56 height 30
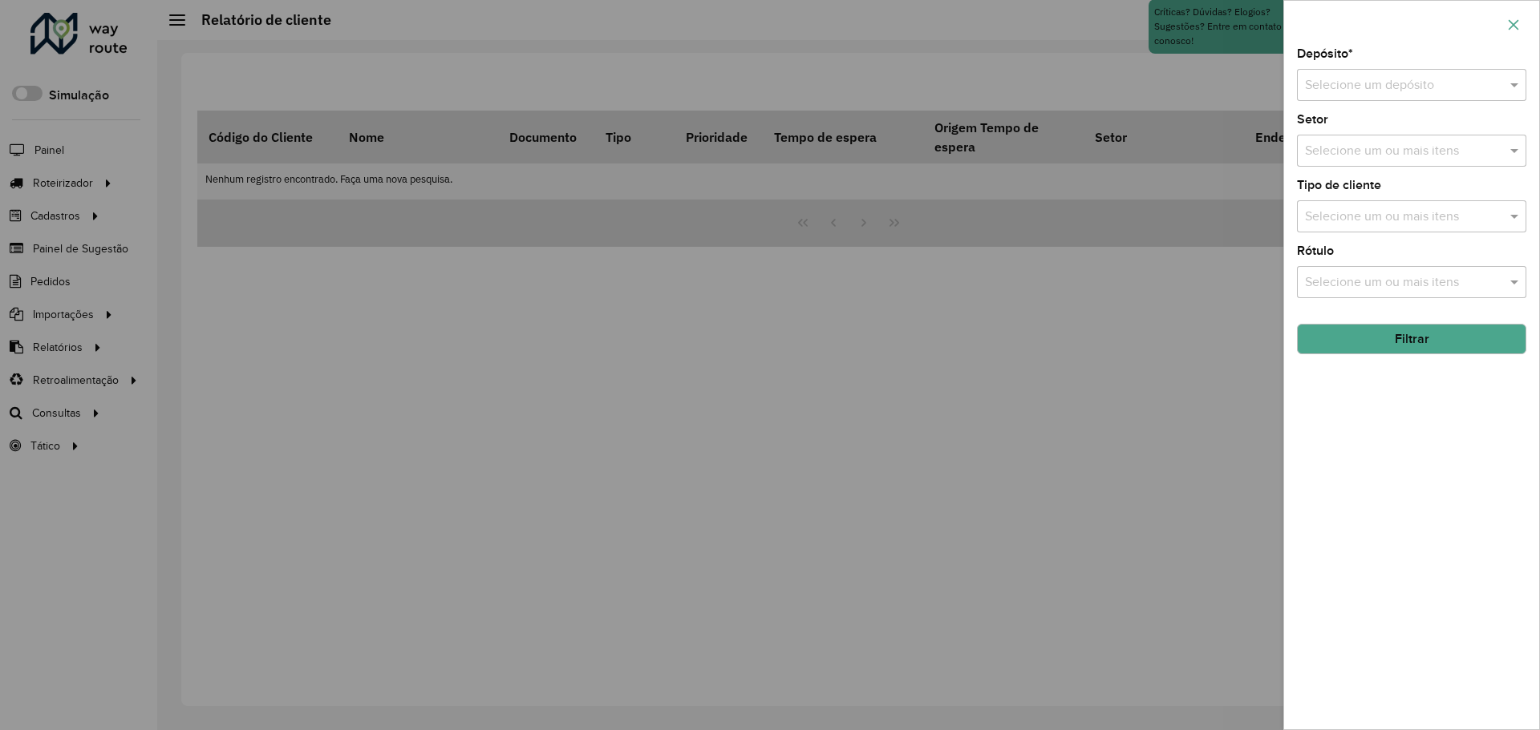
click at [1515, 22] on icon "button" at bounding box center [1513, 24] width 10 height 10
